Goal: Task Accomplishment & Management: Manage account settings

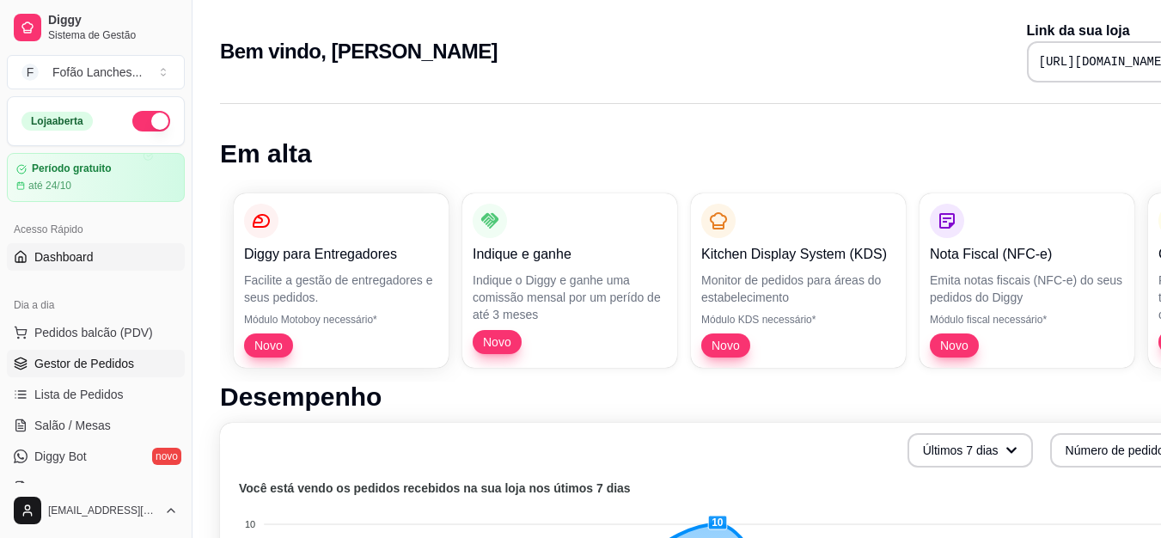
click at [128, 358] on span "Gestor de Pedidos" at bounding box center [84, 363] width 100 height 17
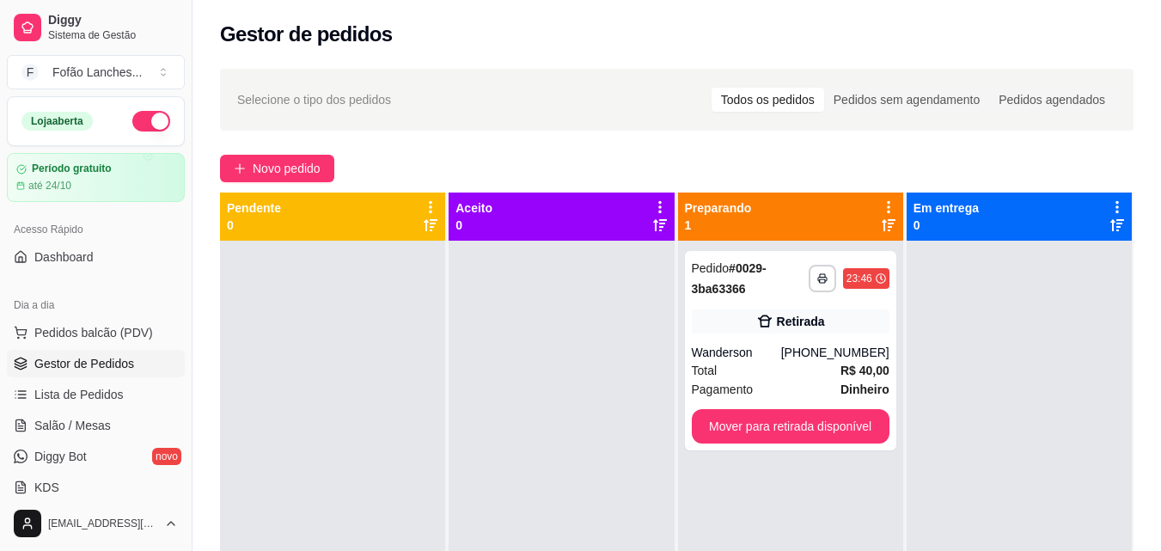
click at [887, 202] on icon at bounding box center [888, 207] width 3 height 12
click at [852, 275] on div "23:46" at bounding box center [859, 279] width 26 height 14
click at [862, 472] on div "**********" at bounding box center [790, 516] width 225 height 551
click at [845, 420] on button "Mover para retirada disponível" at bounding box center [790, 427] width 192 height 34
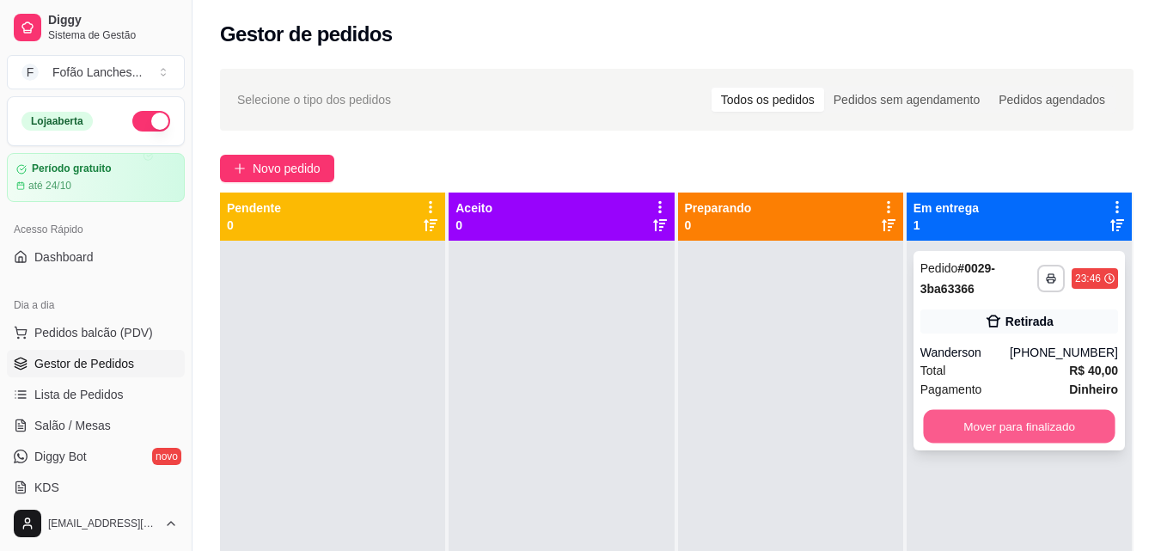
click at [1017, 435] on button "Mover para finalizado" at bounding box center [1019, 427] width 192 height 34
